Goal: Task Accomplishment & Management: Manage account settings

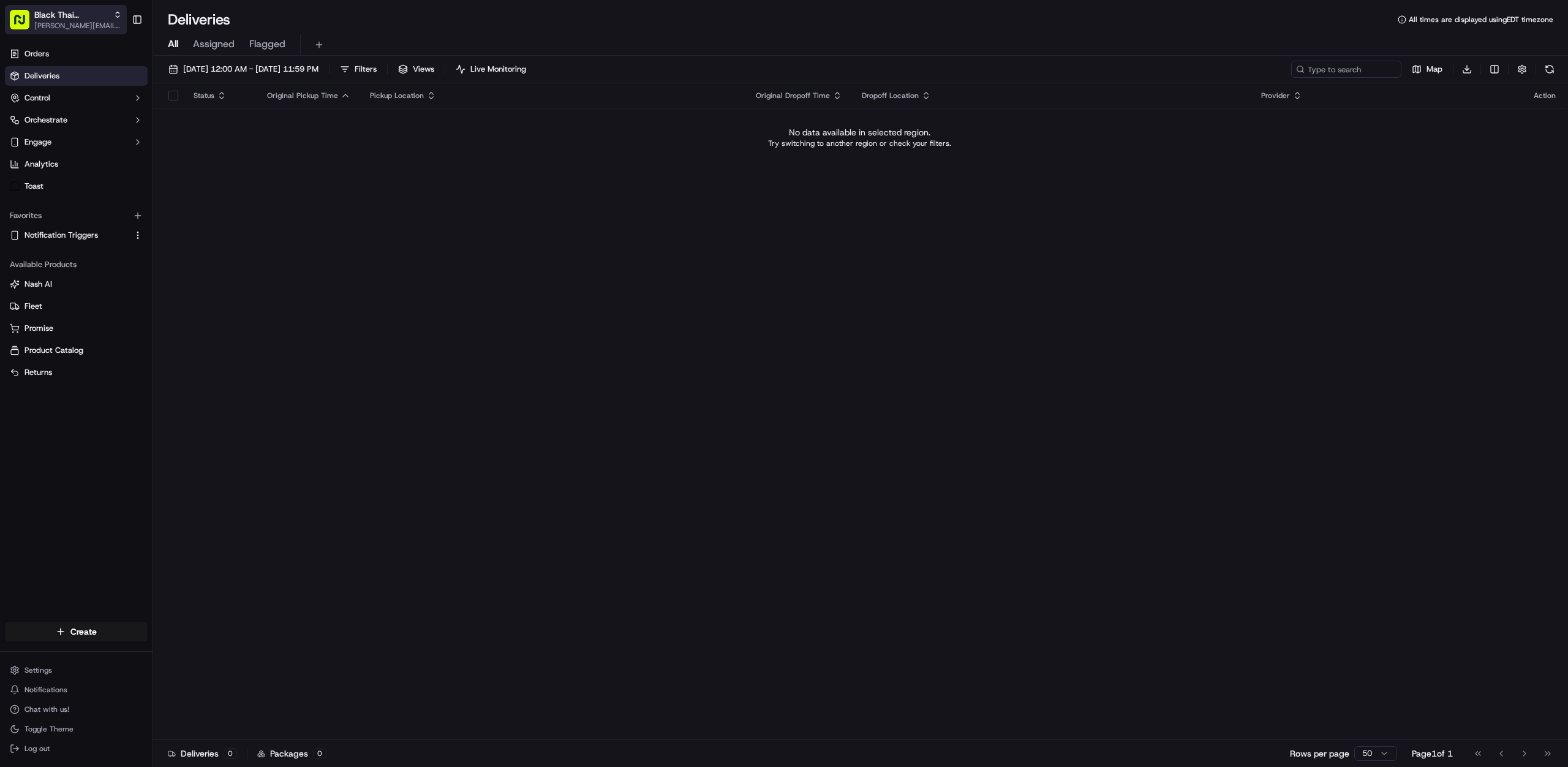
click at [67, 21] on span "[PERSON_NAME][EMAIL_ADDRESS][DOMAIN_NAME]" at bounding box center [78, 25] width 88 height 10
type input "ezcater"
click at [192, 57] on div "ezCater" at bounding box center [221, 63] width 178 height 24
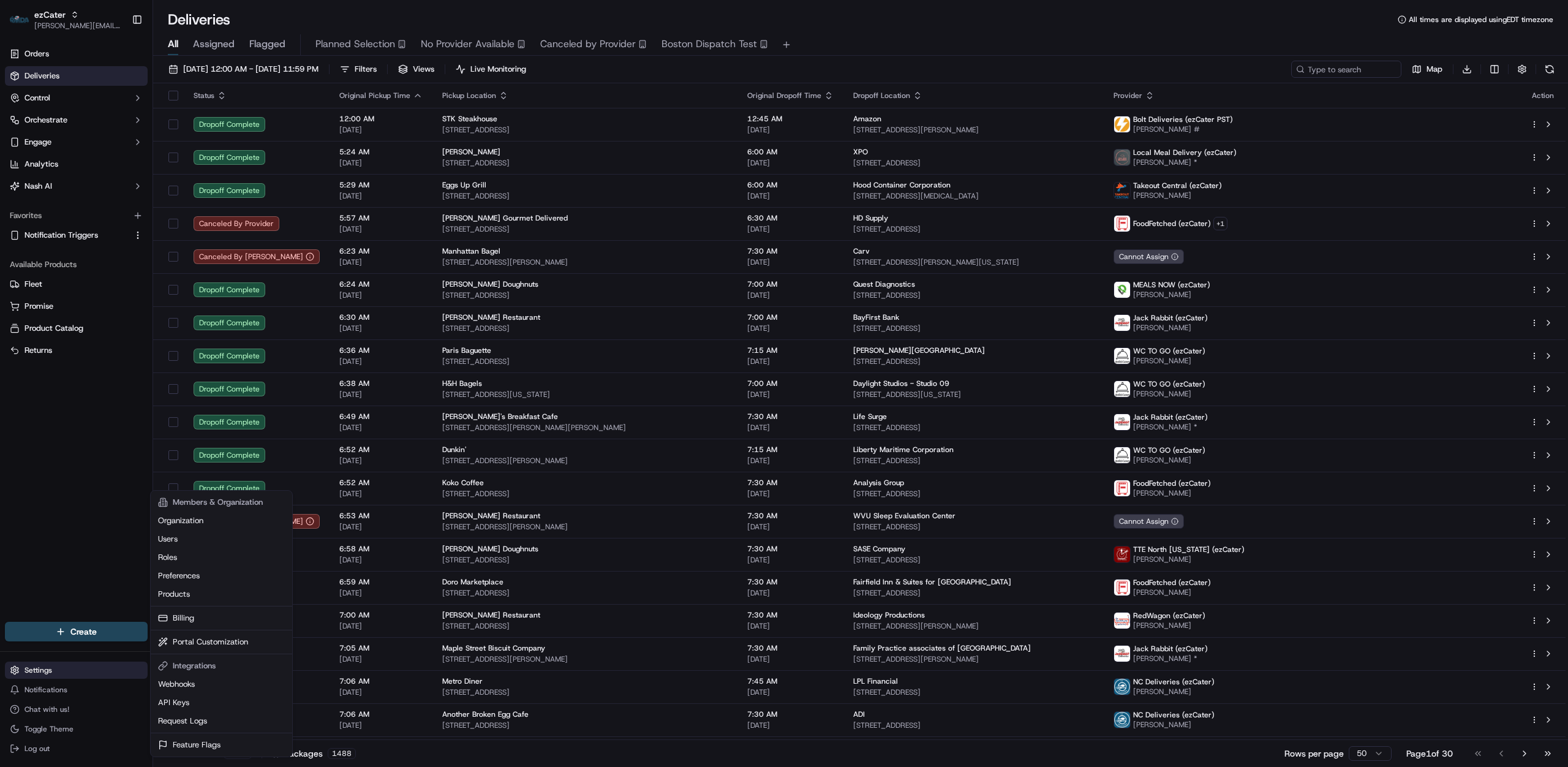
click at [57, 667] on html "ezCater [PERSON_NAME][EMAIL_ADDRESS][DOMAIN_NAME] Toggle Sidebar Orders Deliver…" at bounding box center [784, 384] width 1568 height 767
click at [197, 682] on link "Webhooks" at bounding box center [221, 684] width 137 height 19
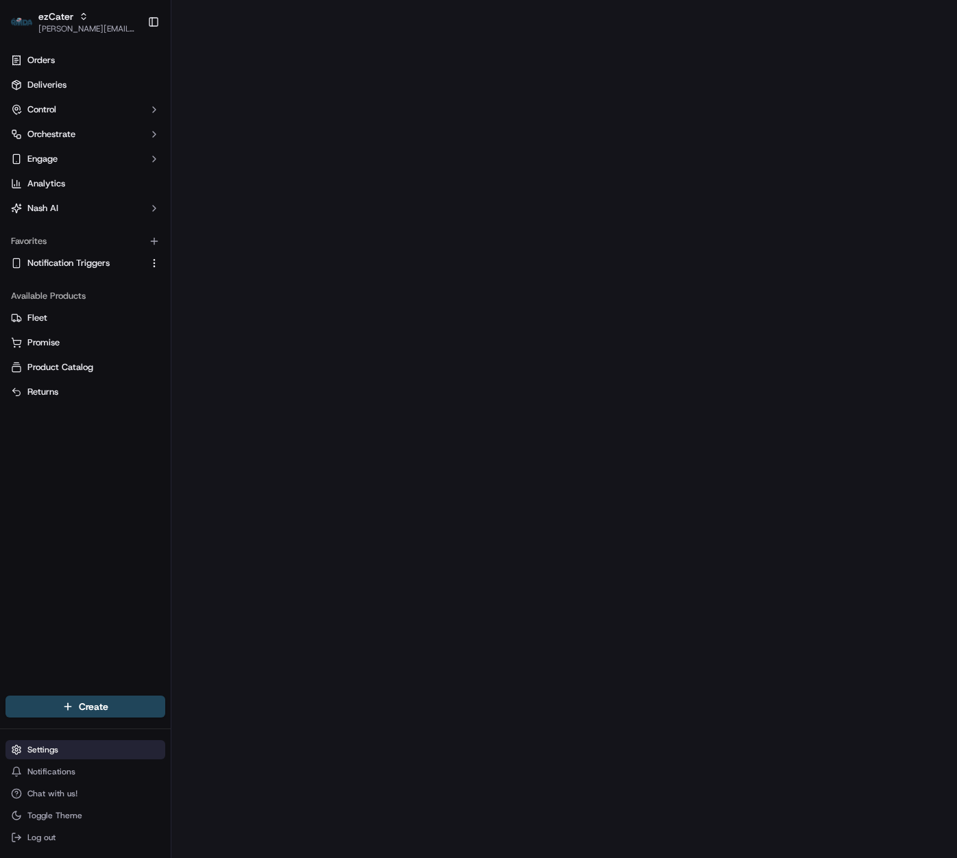
click at [60, 752] on html "ezCater [PERSON_NAME][EMAIL_ADDRESS][DOMAIN_NAME] Toggle Sidebar Orders Deliver…" at bounding box center [478, 429] width 957 height 858
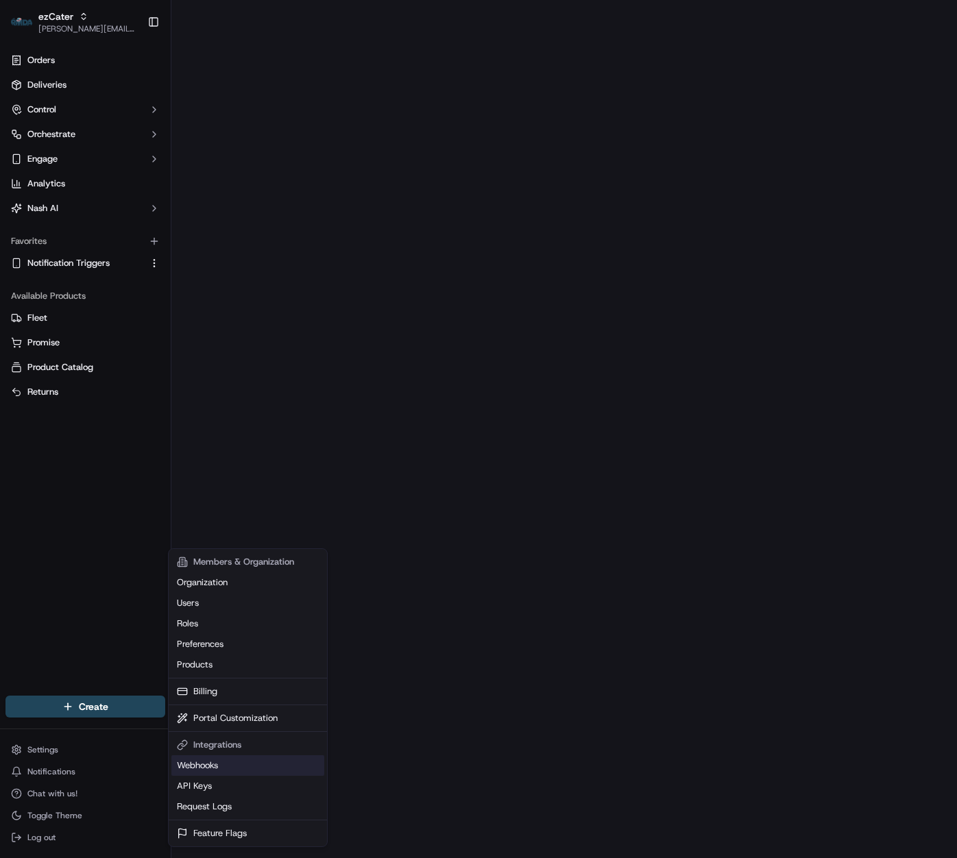
click at [219, 764] on link "Webhooks" at bounding box center [247, 765] width 153 height 21
